Goal: Obtain resource: Download file/media

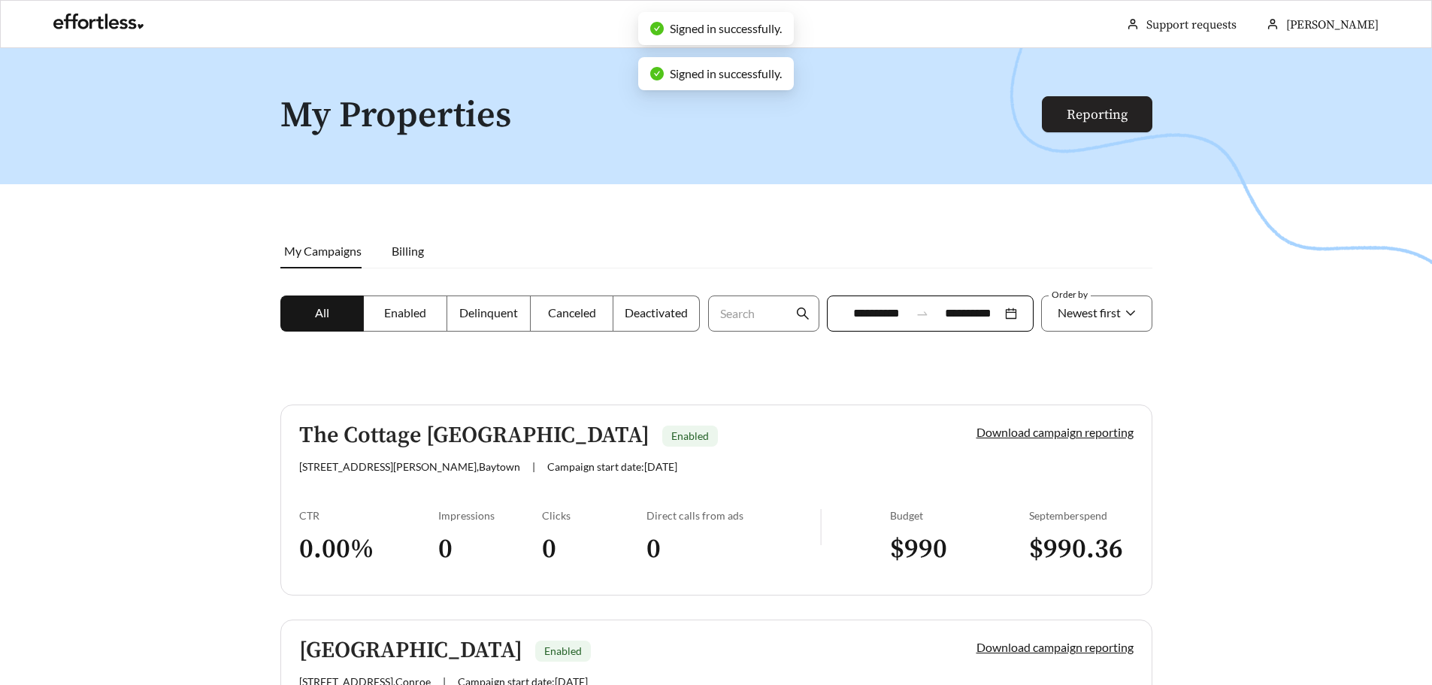
click at [1081, 108] on link "Reporting" at bounding box center [1097, 114] width 61 height 17
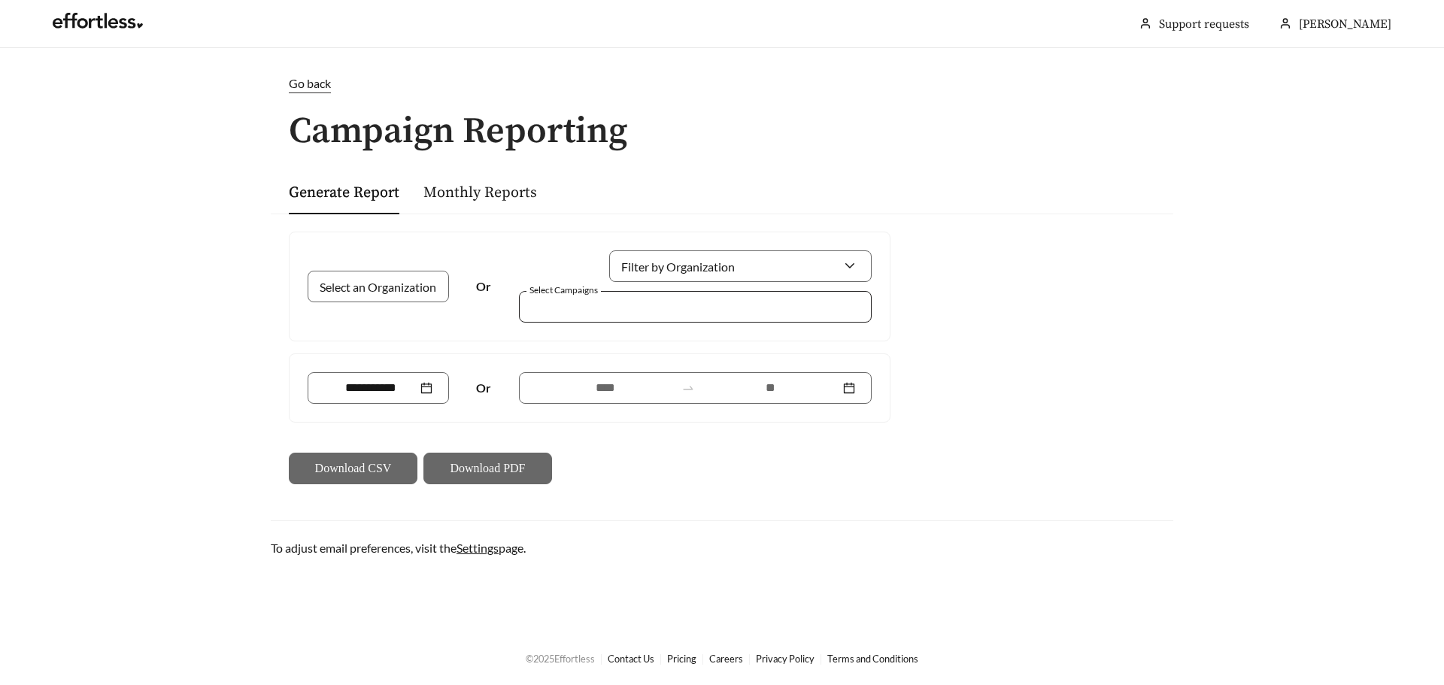
click at [644, 317] on div at bounding box center [695, 307] width 353 height 32
click at [637, 332] on div "[GEOGRAPHIC_DATA]" at bounding box center [695, 341] width 353 height 24
click at [632, 392] on input at bounding box center [604, 388] width 139 height 18
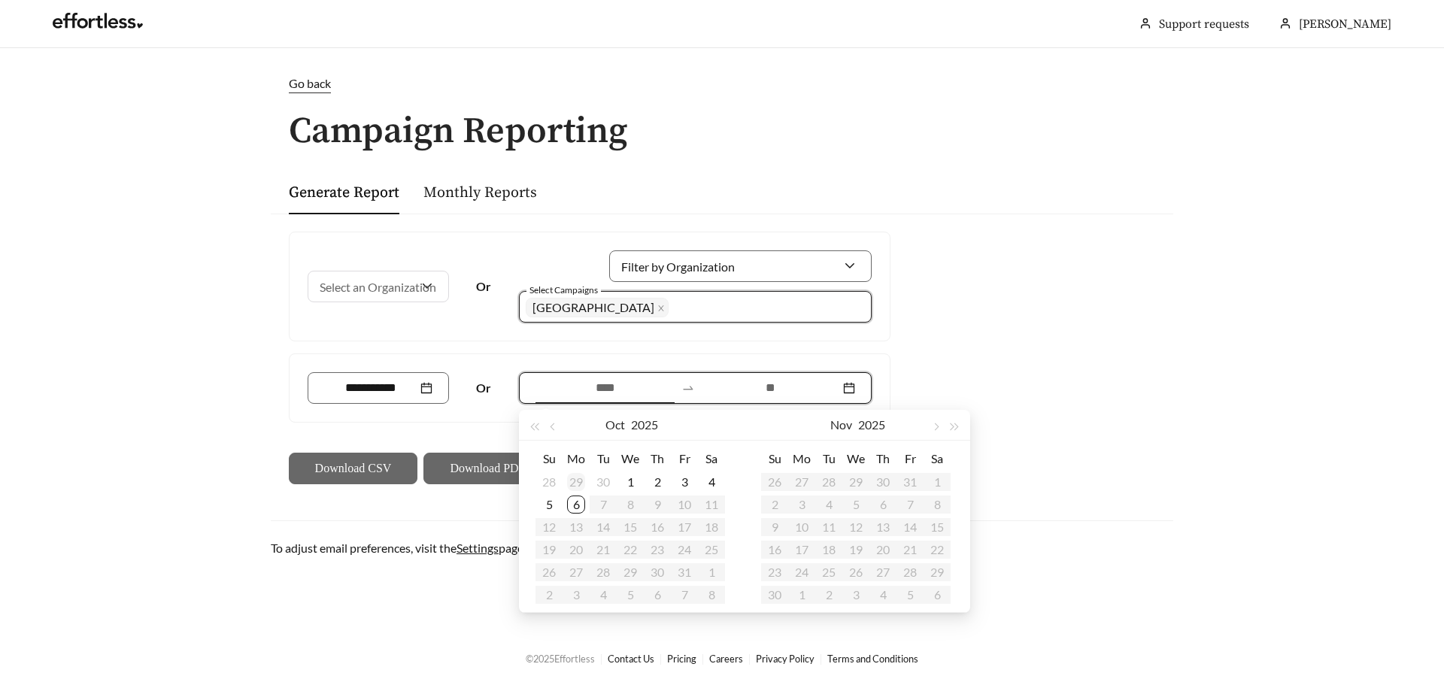
type input "**********"
click at [568, 480] on div "29" at bounding box center [576, 482] width 18 height 18
type input "**********"
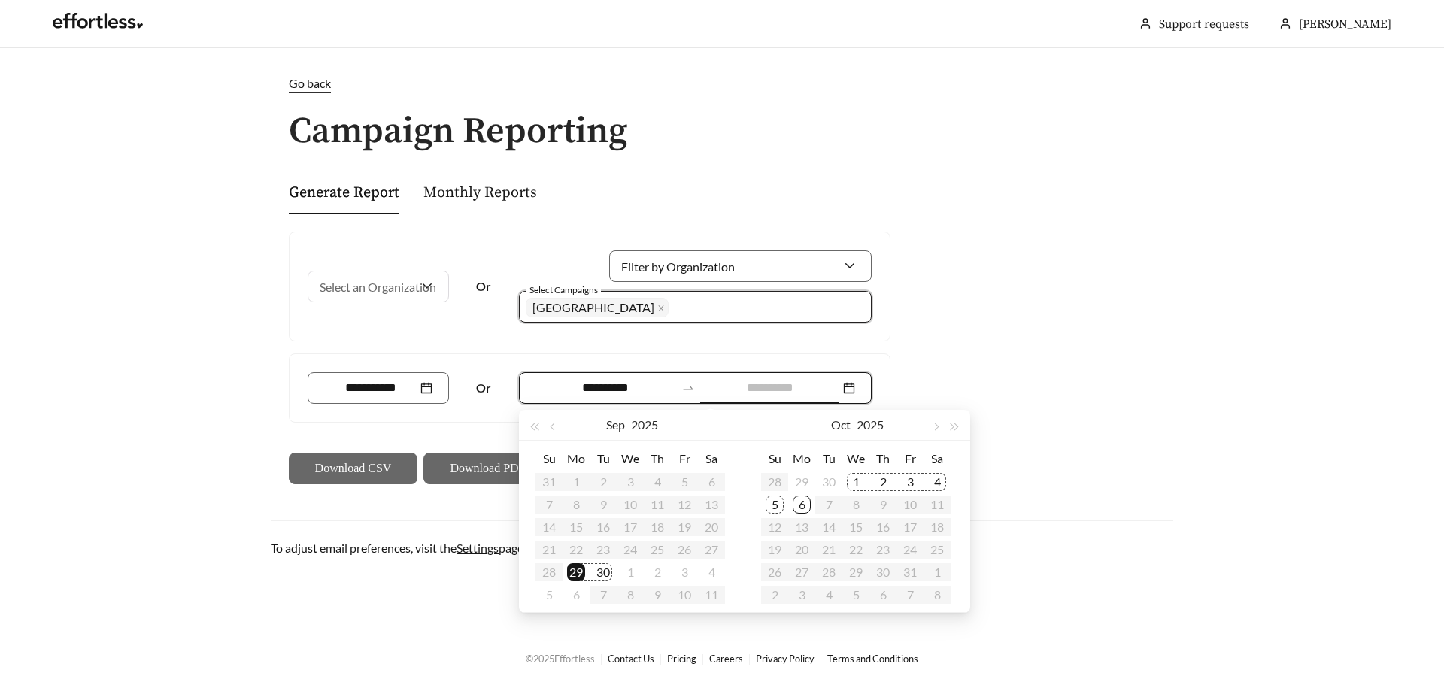
click at [770, 504] on div "5" at bounding box center [774, 504] width 18 height 18
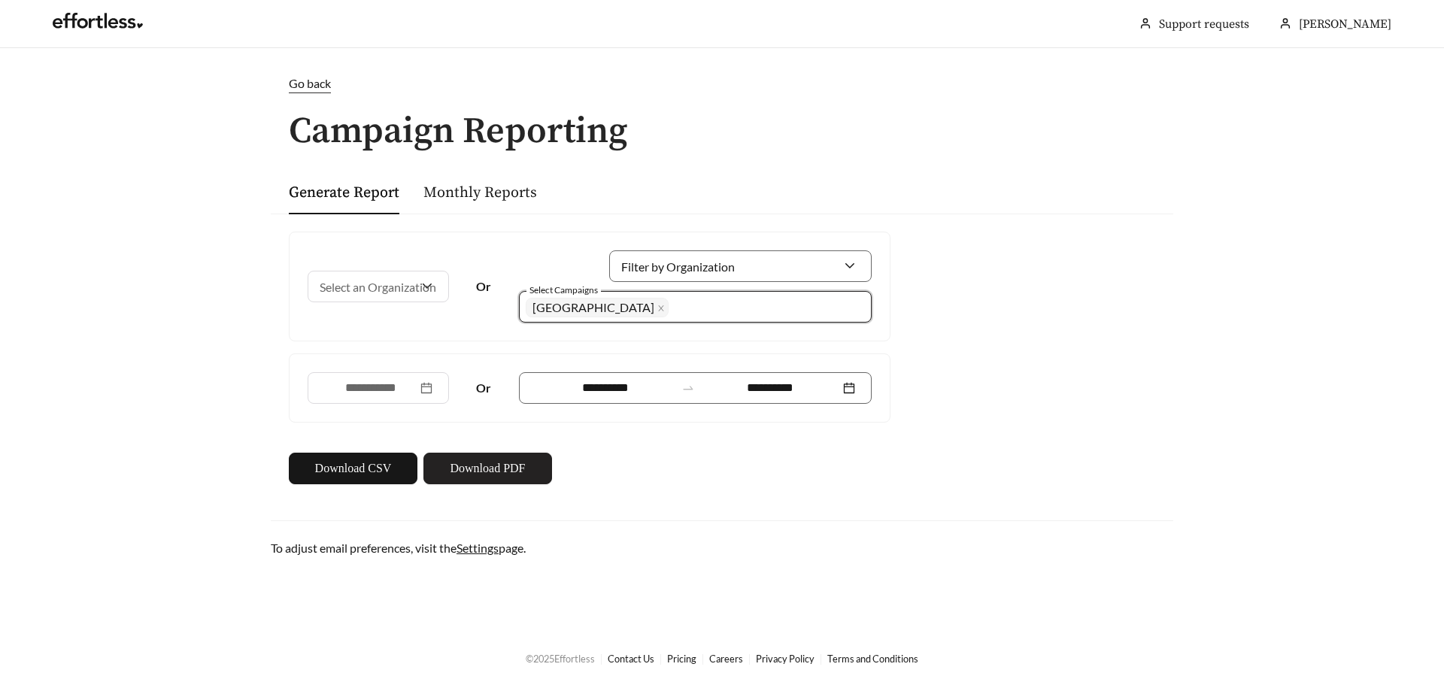
click at [537, 465] on button "Download PDF" at bounding box center [487, 469] width 129 height 32
click at [626, 305] on span "[GEOGRAPHIC_DATA]" at bounding box center [593, 307] width 122 height 14
click at [657, 305] on icon "close" at bounding box center [661, 308] width 8 height 8
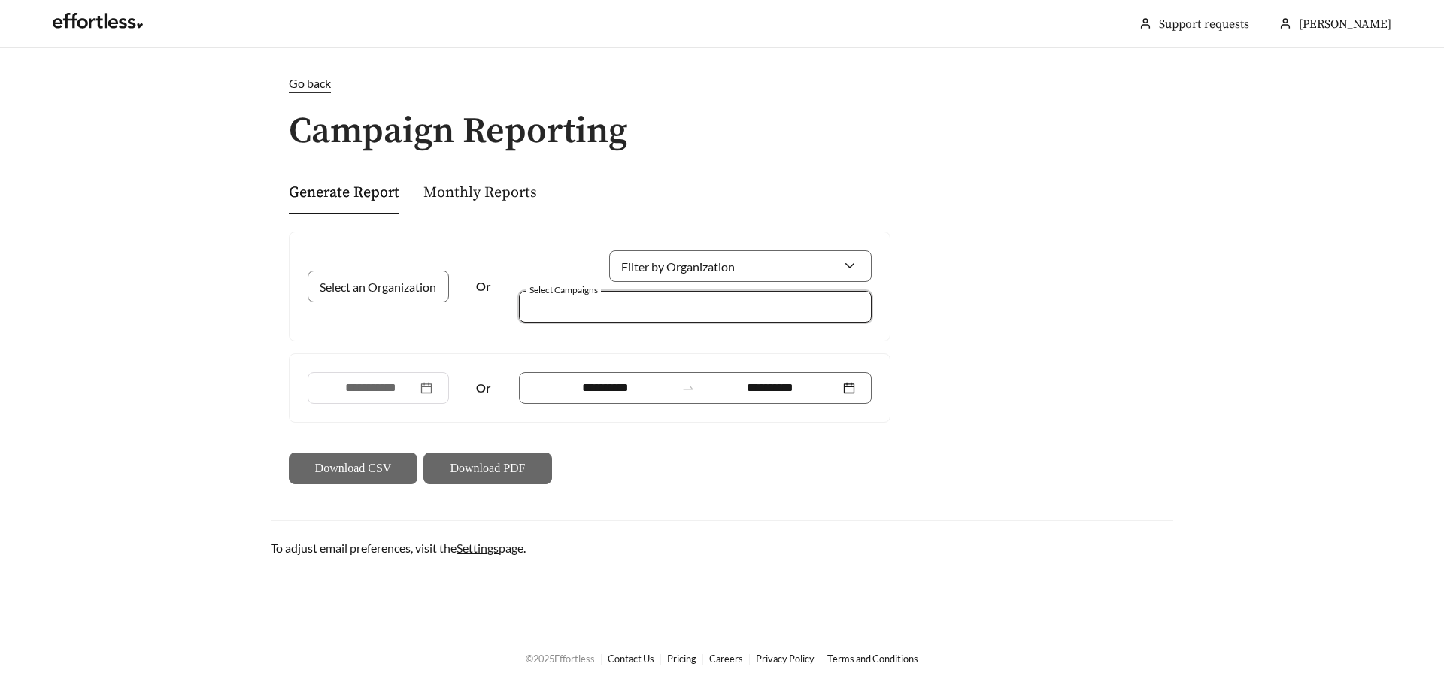
click at [637, 305] on div at bounding box center [685, 306] width 318 height 20
type input "*****"
click at [630, 336] on span "The Cottage [GEOGRAPHIC_DATA]" at bounding box center [629, 340] width 188 height 14
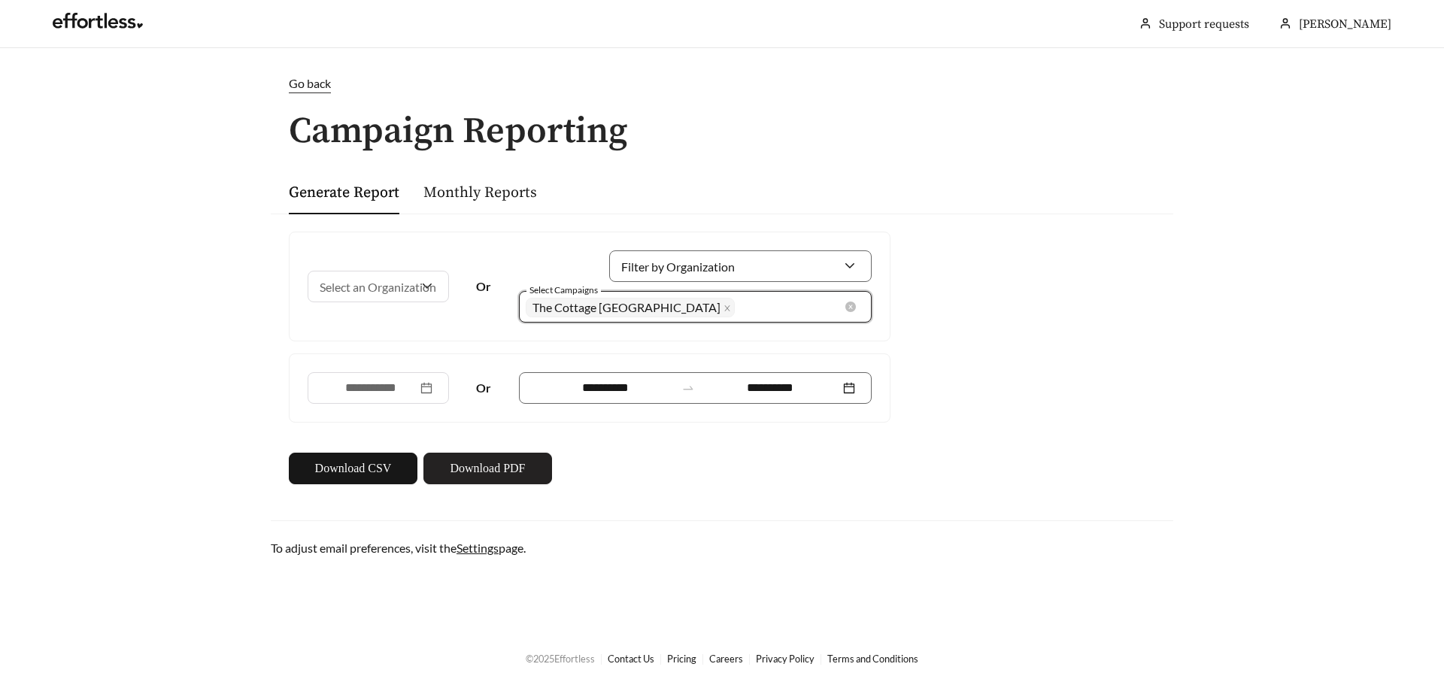
click at [515, 479] on button "Download PDF" at bounding box center [487, 469] width 129 height 32
click at [464, 198] on link "Monthly Reports" at bounding box center [480, 192] width 114 height 19
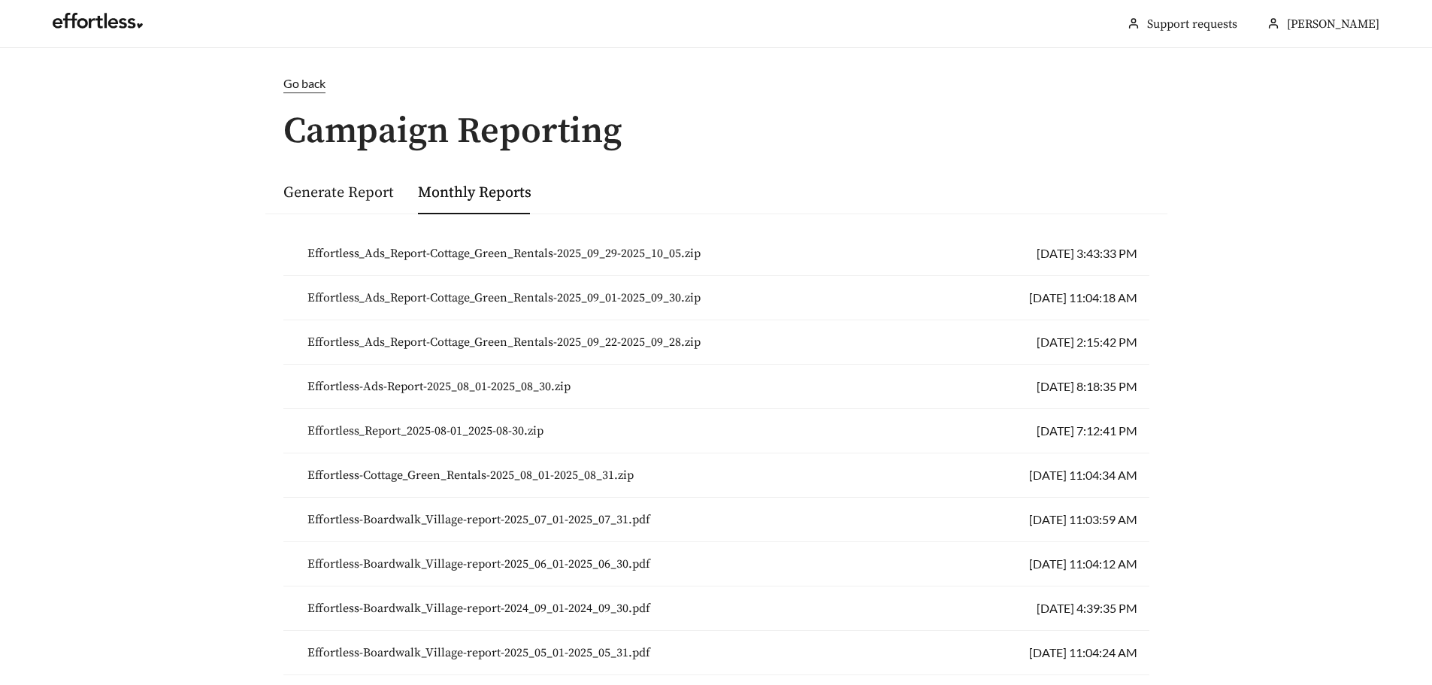
click at [495, 256] on span "Effortless_Ads_Report-Cottage_Green_Rentals-2025_09_29-2025_10_05.zip" at bounding box center [504, 253] width 393 height 18
